Goal: Transaction & Acquisition: Purchase product/service

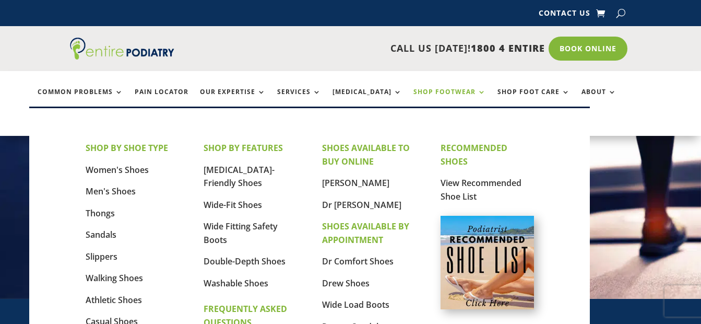
click at [437, 91] on link "Shop Footwear" at bounding box center [450, 99] width 73 height 22
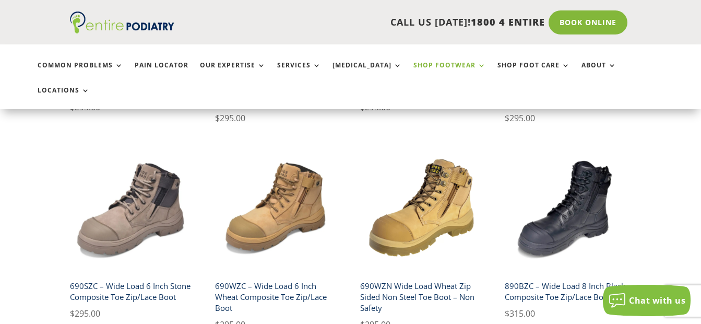
scroll to position [764, 0]
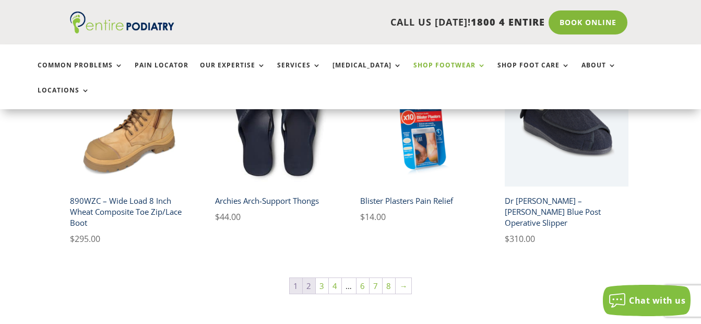
click at [309, 278] on link "2" at bounding box center [309, 286] width 13 height 16
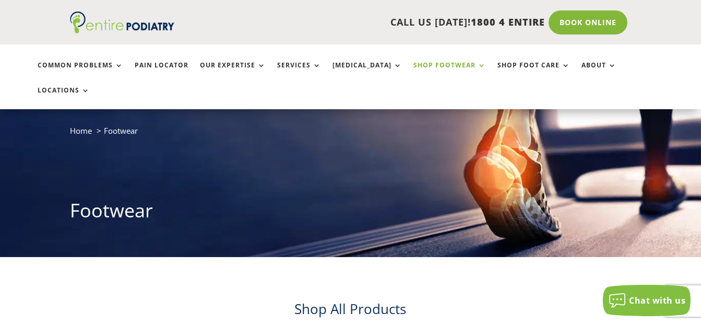
scroll to position [689, 0]
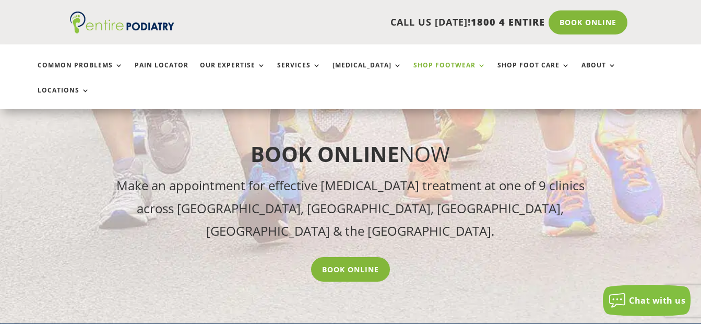
scroll to position [928, 0]
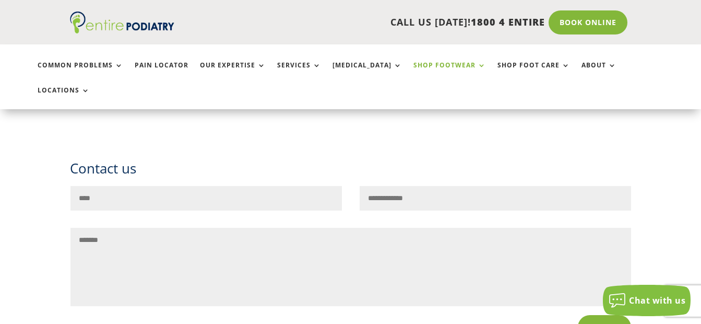
click at [425, 64] on link "Shop Footwear" at bounding box center [450, 73] width 73 height 22
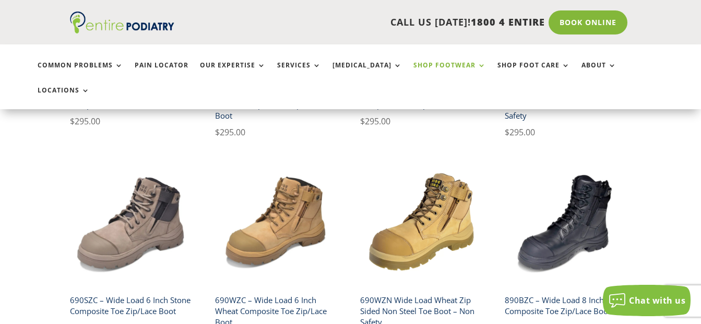
scroll to position [480, 0]
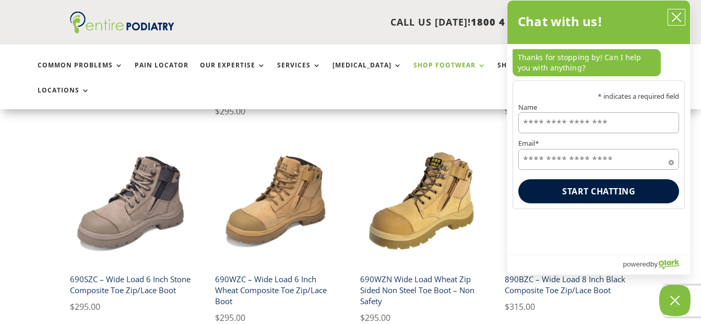
click at [677, 16] on icon "close chatbox" at bounding box center [676, 17] width 10 height 10
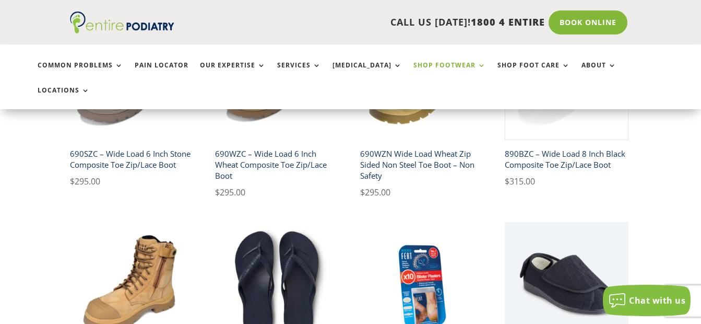
scroll to position [525, 0]
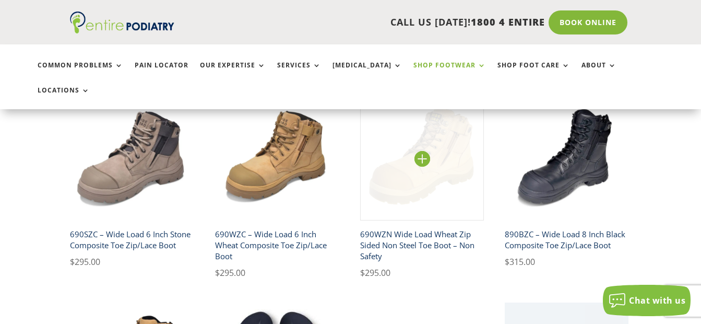
click at [426, 135] on img at bounding box center [422, 159] width 124 height 124
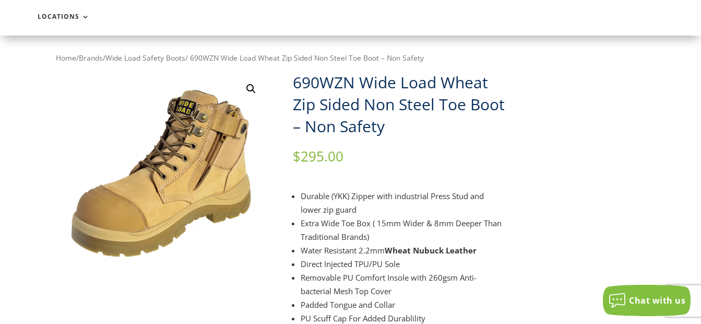
scroll to position [5, 0]
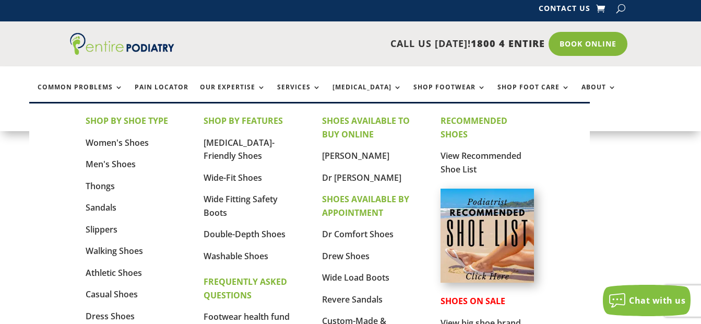
click at [486, 214] on img at bounding box center [487, 234] width 93 height 93
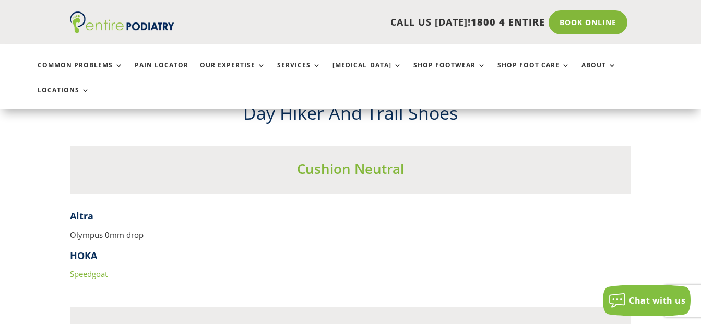
scroll to position [4250, 0]
